Goal: Transaction & Acquisition: Purchase product/service

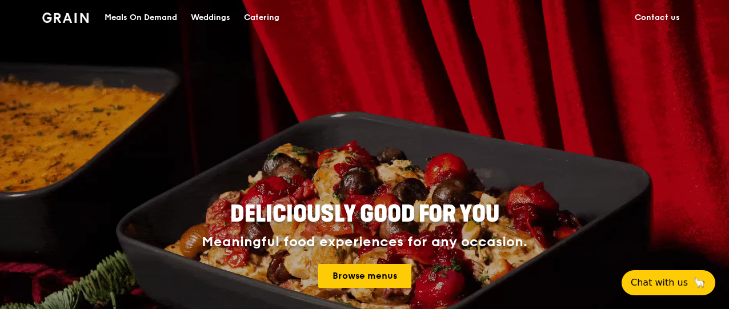
click at [262, 19] on div "Catering" at bounding box center [261, 18] width 35 height 34
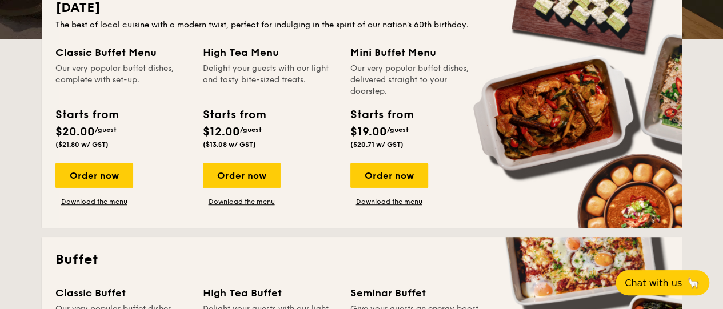
scroll to position [282, 0]
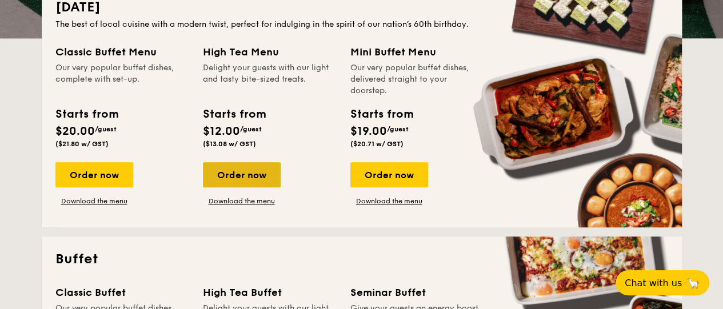
click at [250, 179] on div "Order now" at bounding box center [242, 174] width 78 height 25
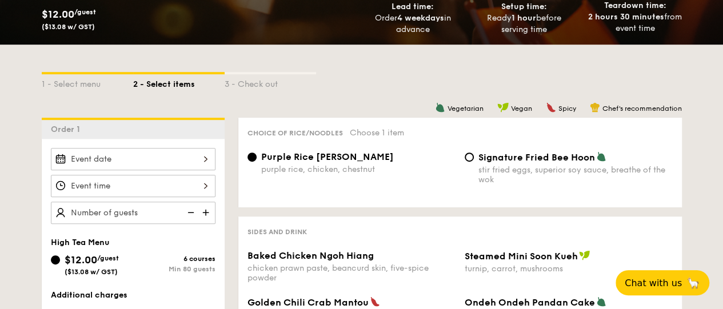
scroll to position [205, 0]
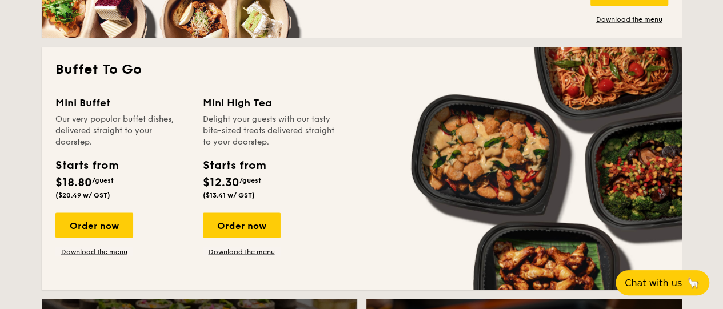
scroll to position [971, 0]
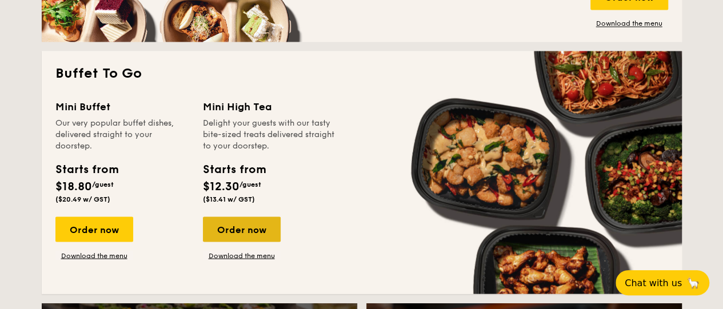
click at [238, 222] on div "Order now" at bounding box center [242, 229] width 78 height 25
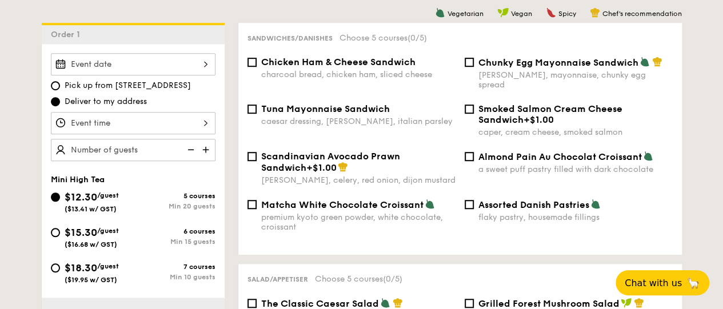
scroll to position [330, 0]
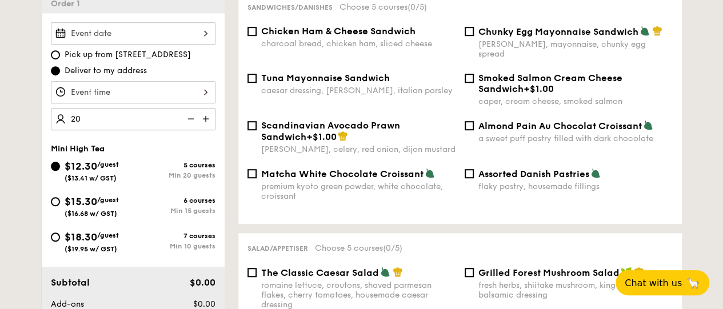
type input "20"
click at [513, 172] on div "Assorted Danish Pastries flaky pastry, housemade fillings" at bounding box center [575, 179] width 194 height 23
click at [474, 172] on input "Assorted Danish Pastries flaky pastry, housemade fillings" at bounding box center [469, 173] width 9 height 9
checkbox input "true"
type input "20 guests"
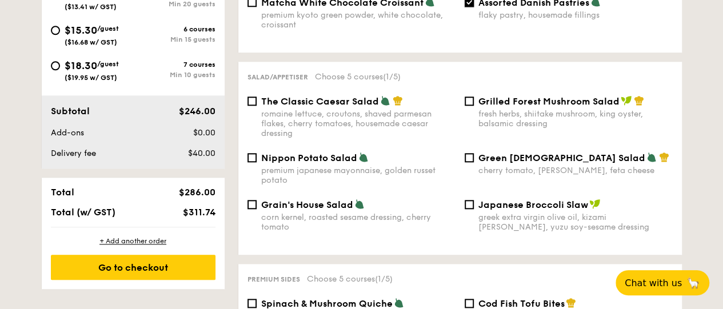
scroll to position [505, 0]
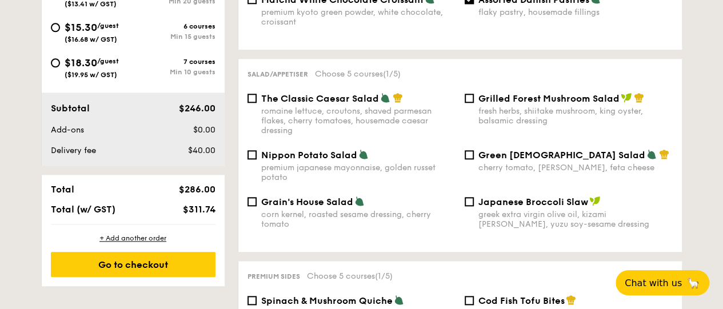
click at [250, 234] on div "Grain's House Salad corn kernel, roasted sesame dressing, cherry tomato Japanes…" at bounding box center [460, 219] width 434 height 47
